Goal: Transaction & Acquisition: Purchase product/service

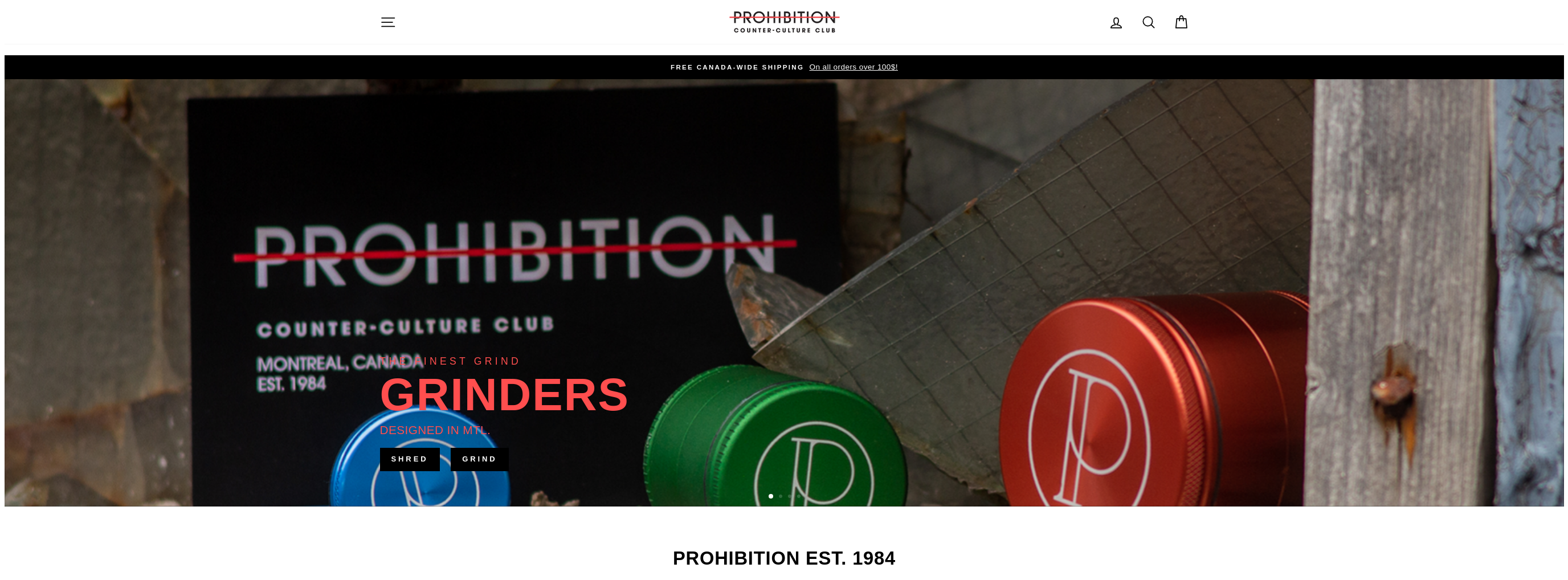
scroll to position [227, 0]
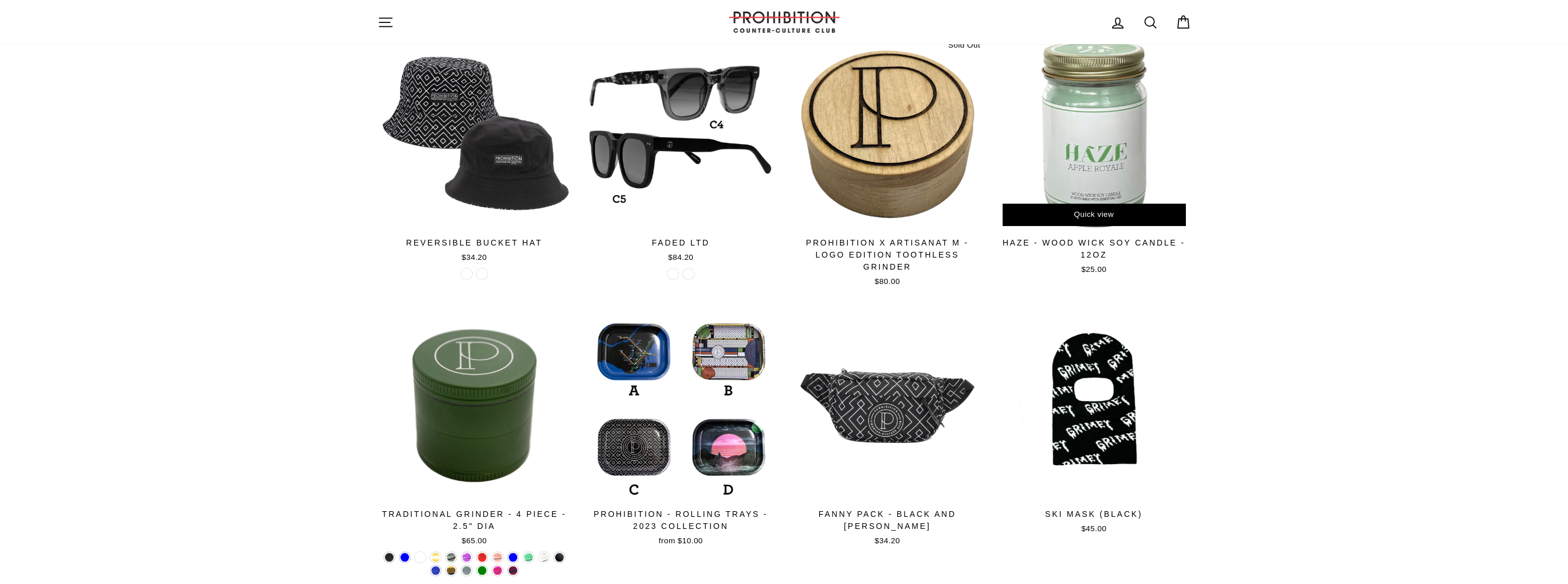
scroll to position [172, 0]
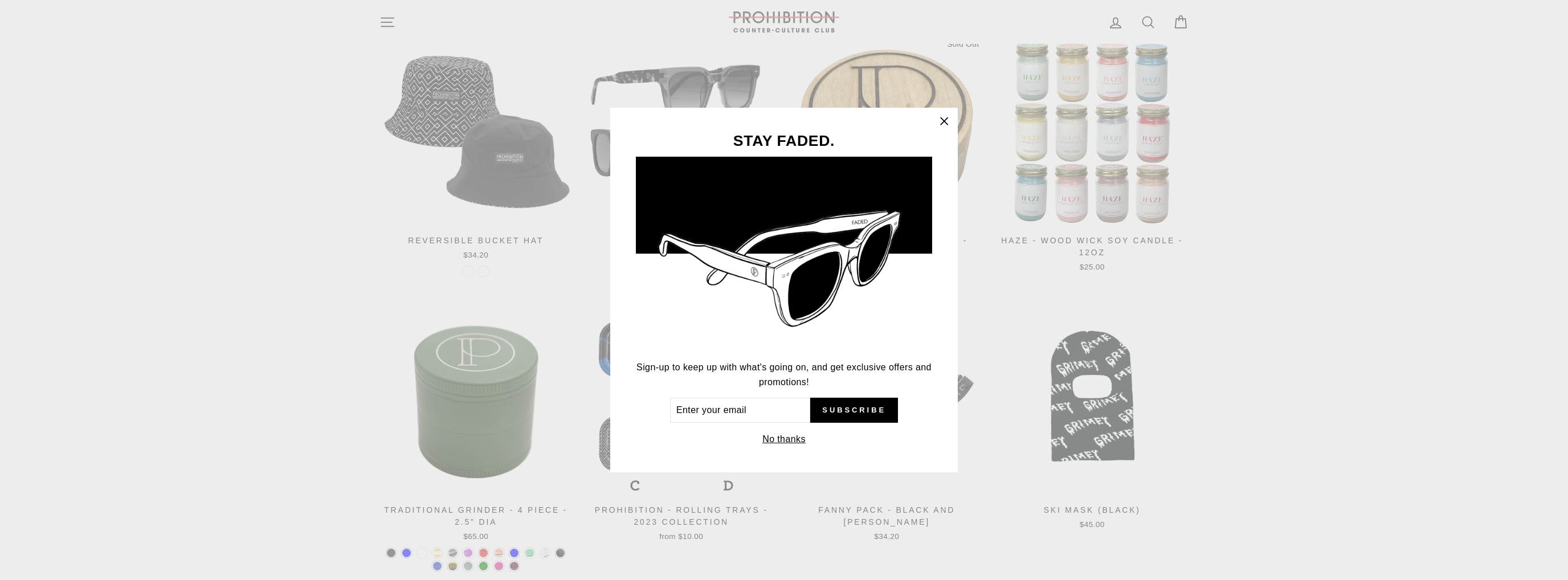
click at [941, 121] on icon "button" at bounding box center [943, 121] width 16 height 16
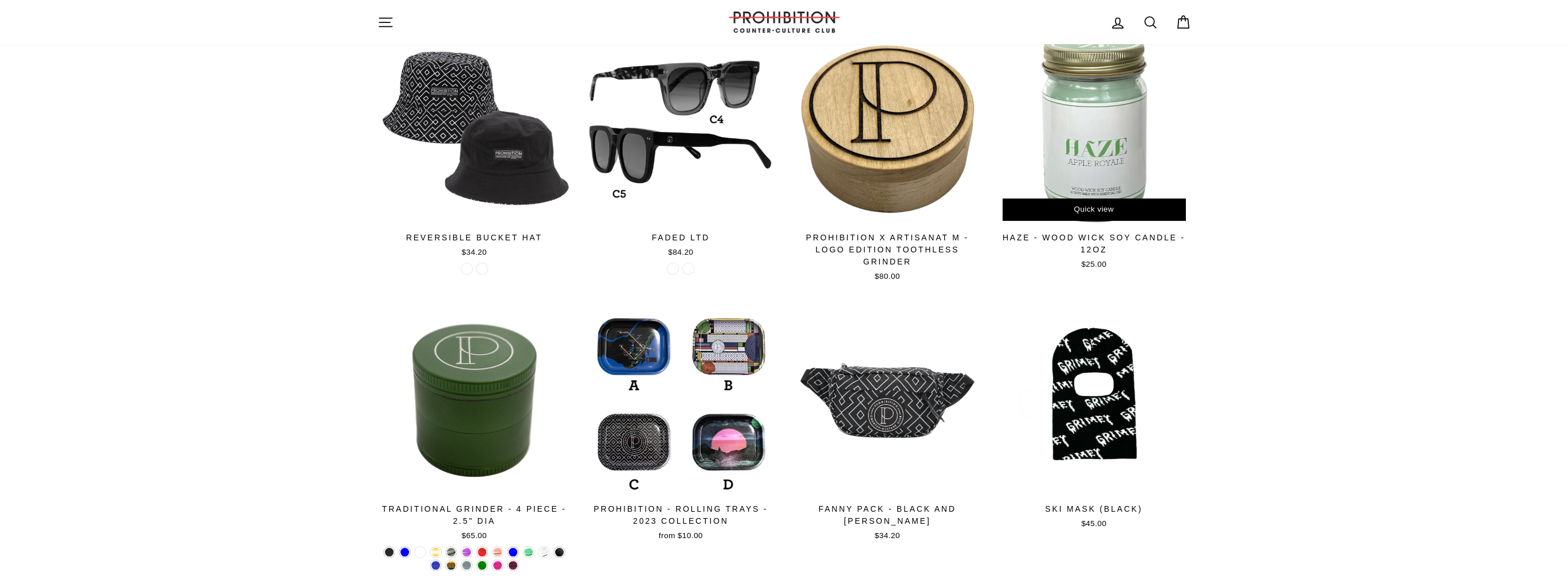
click at [1103, 160] on div at bounding box center [1094, 129] width 196 height 196
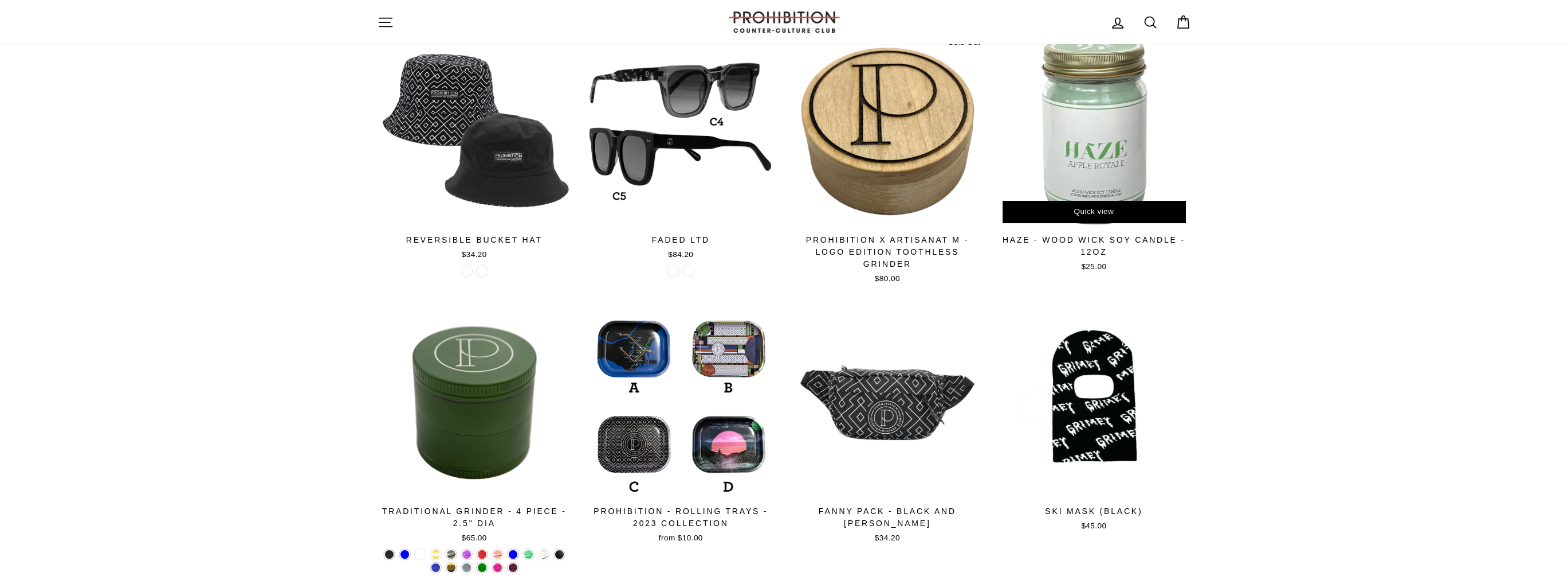
scroll to position [174, 0]
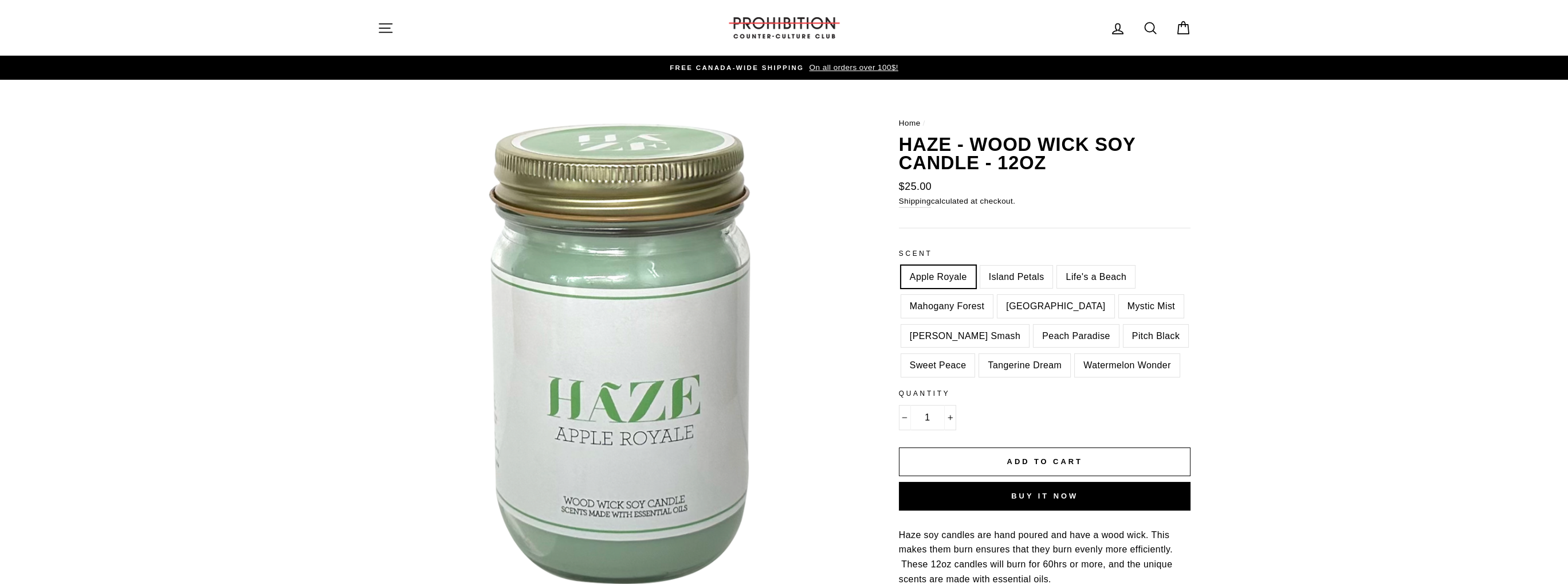
click at [1042, 319] on div "Mimosa Island" at bounding box center [1055, 309] width 121 height 30
click at [1040, 305] on label "Mimosa Island" at bounding box center [1055, 306] width 116 height 23
click at [996, 295] on input "Mimosa Island" at bounding box center [995, 295] width 1 height 1
radio input "true"
